Goal: Task Accomplishment & Management: Manage account settings

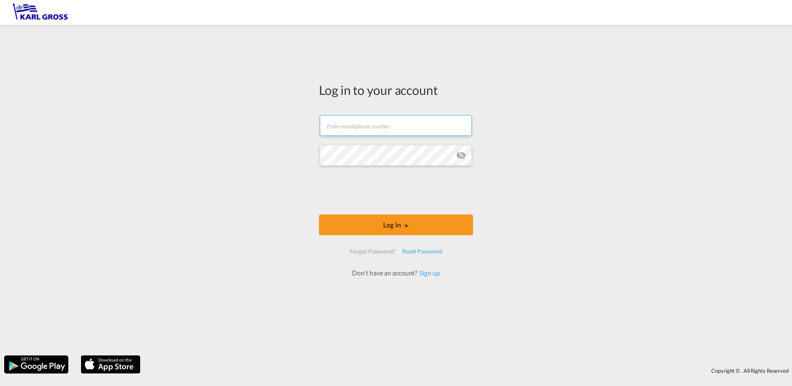
click at [385, 133] on input "text" at bounding box center [396, 125] width 152 height 21
type input "[EMAIL_ADDRESS][DOMAIN_NAME]"
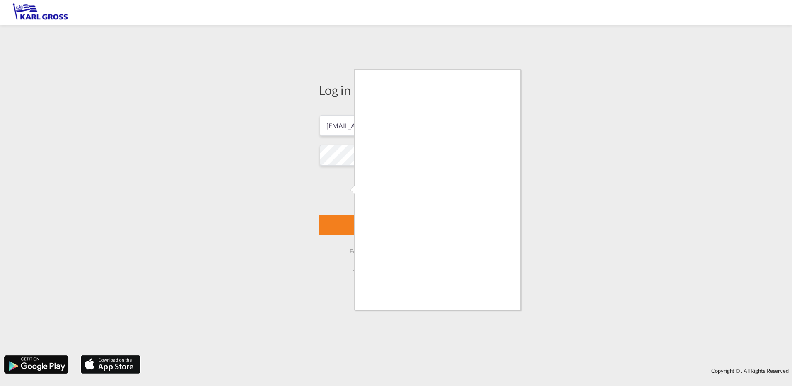
click at [399, 234] on body "Log in to your account [EMAIL_ADDRESS][DOMAIN_NAME] Log In Forgot Password? Res…" at bounding box center [396, 193] width 792 height 386
click at [580, 193] on div at bounding box center [396, 193] width 792 height 386
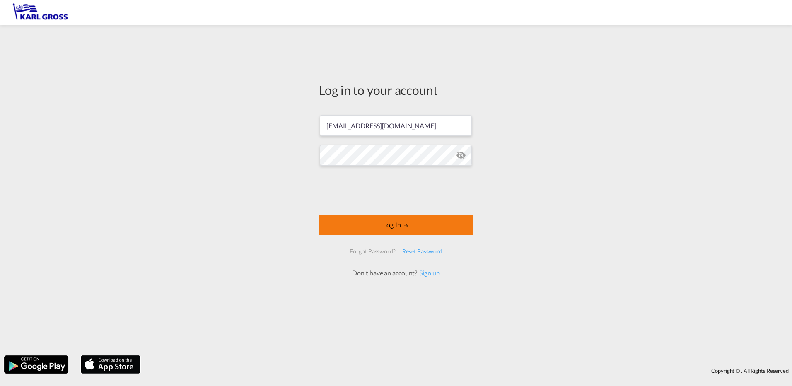
click at [453, 229] on button "Log In" at bounding box center [396, 225] width 154 height 21
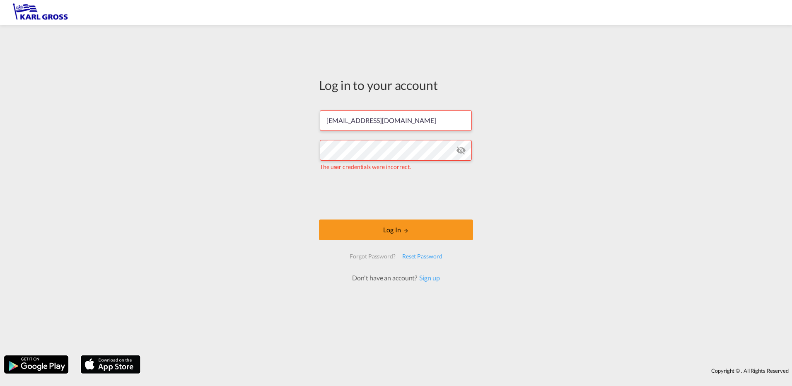
click at [406, 137] on form "[EMAIL_ADDRESS][DOMAIN_NAME] The user credentials were incorrect. Log In Forgot…" at bounding box center [396, 192] width 154 height 181
click at [405, 118] on input "[EMAIL_ADDRESS][DOMAIN_NAME]" at bounding box center [396, 120] width 152 height 21
drag, startPoint x: 396, startPoint y: 122, endPoint x: 268, endPoint y: 140, distance: 130.0
click at [268, 140] on div "Log in to your account [EMAIL_ADDRESS][DOMAIN_NAME] The user credentials were i…" at bounding box center [396, 190] width 792 height 322
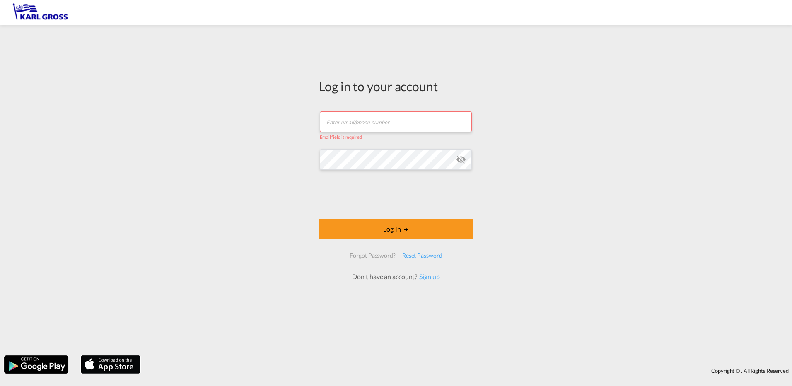
type input "i"
click at [366, 123] on input "text" at bounding box center [396, 121] width 152 height 21
paste input "[EMAIL_ADDRESS][DOMAIN_NAME]"
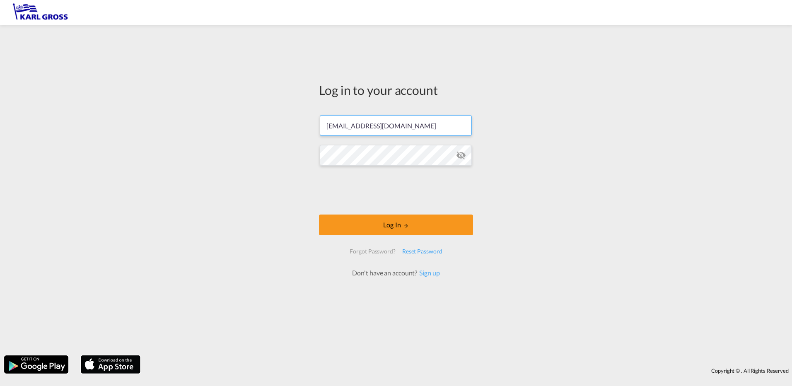
type input "[EMAIL_ADDRESS][DOMAIN_NAME]"
click at [420, 234] on button "Log In" at bounding box center [396, 225] width 154 height 21
